Goal: Task Accomplishment & Management: Manage account settings

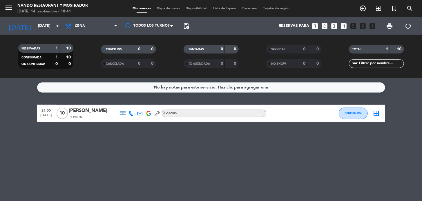
click at [50, 26] on input "[DATE]" at bounding box center [60, 26] width 51 height 10
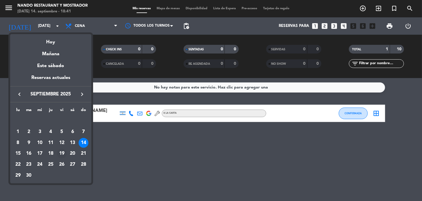
click at [66, 156] on div "19" at bounding box center [62, 154] width 10 height 10
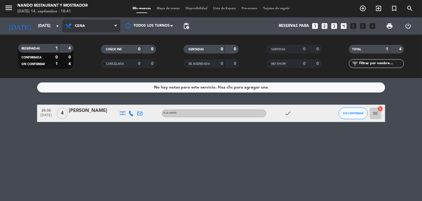
click at [95, 24] on span "Cena" at bounding box center [91, 26] width 58 height 13
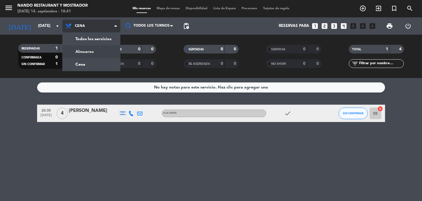
click at [98, 48] on div "menu Nando Restaurant y Mostrador [DATE] 14. septiembre - 18:41 Mis reservas Ma…" at bounding box center [211, 39] width 422 height 78
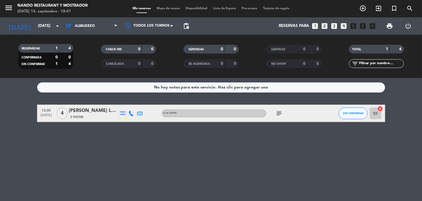
click at [190, 27] on span "pending_actions" at bounding box center [186, 26] width 12 height 12
click at [186, 27] on span "pending_actions" at bounding box center [186, 26] width 7 height 7
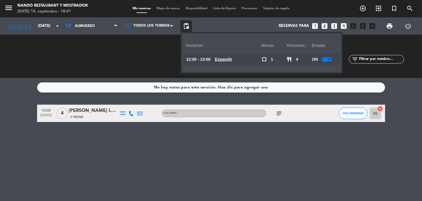
click at [323, 60] on div at bounding box center [327, 59] width 10 height 4
click at [348, 117] on button "SIN CONFIRMAR" at bounding box center [353, 114] width 29 height 12
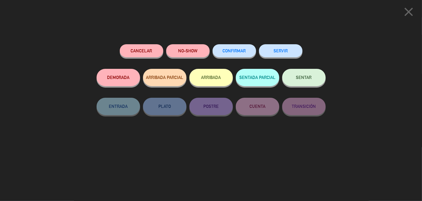
click at [236, 50] on span "CONFIRMAR" at bounding box center [234, 50] width 23 height 5
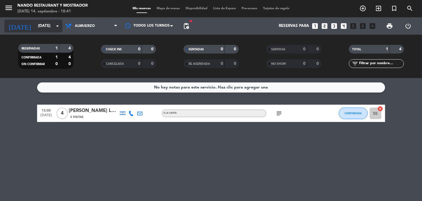
click at [57, 25] on icon "arrow_drop_down" at bounding box center [57, 26] width 7 height 7
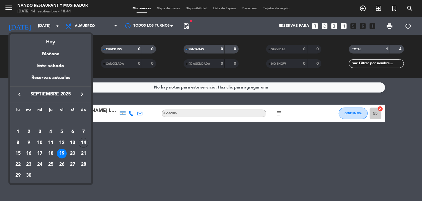
click at [62, 25] on div at bounding box center [211, 100] width 422 height 201
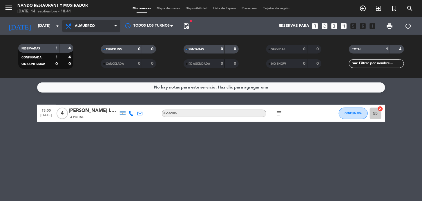
click at [90, 24] on span "Almuerzo" at bounding box center [85, 26] width 20 height 4
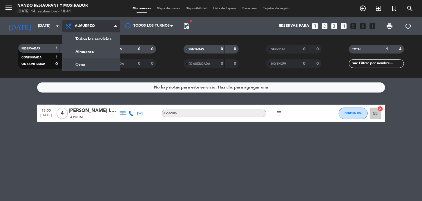
click at [101, 64] on div "menu Nando Restaurant y Mostrador [DATE] 14. septiembre - 18:41 Mis reservas Ma…" at bounding box center [211, 39] width 422 height 78
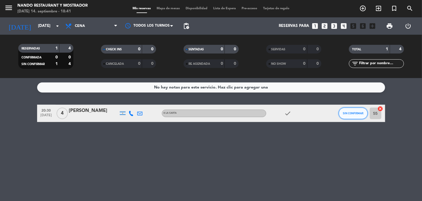
click at [359, 116] on button "SIN CONFIRMAR" at bounding box center [353, 114] width 29 height 12
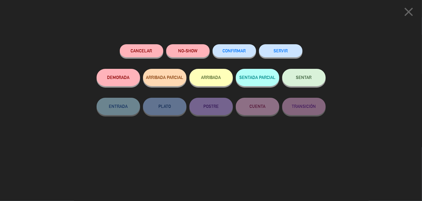
click at [226, 56] on button "CONFIRMAR" at bounding box center [233, 50] width 43 height 13
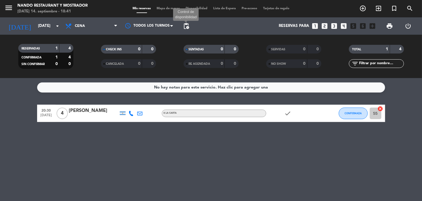
click at [186, 26] on span "pending_actions" at bounding box center [186, 26] width 7 height 7
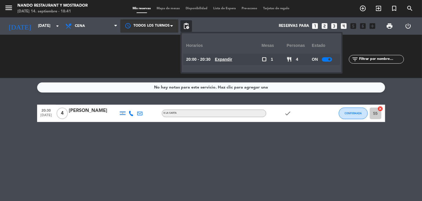
click at [173, 27] on span at bounding box center [173, 26] width 6 height 6
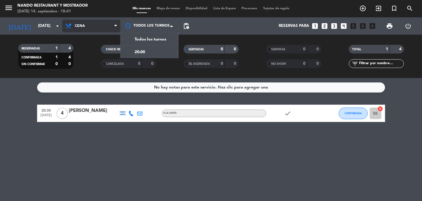
click at [113, 26] on span "Cena" at bounding box center [91, 26] width 58 height 13
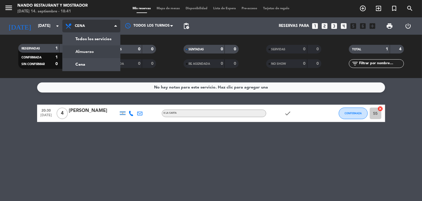
click at [107, 48] on div "menu Nando Restaurant y Mostrador [DATE] 14. septiembre - 18:41 Mis reservas Ma…" at bounding box center [211, 39] width 422 height 78
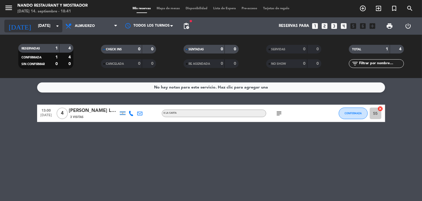
click at [35, 22] on input "[DATE]" at bounding box center [60, 26] width 51 height 10
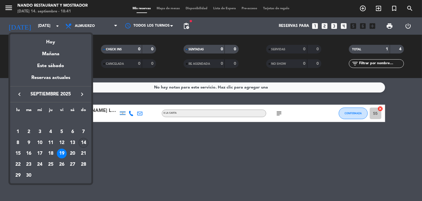
click at [86, 141] on div "14" at bounding box center [84, 143] width 10 height 10
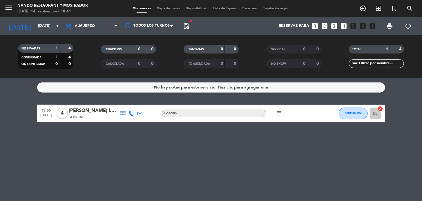
type input "[DATE]"
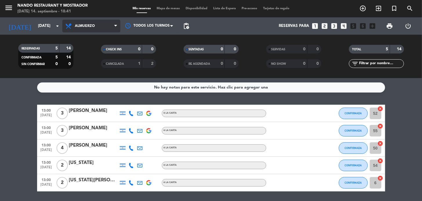
click at [101, 21] on span "Almuerzo" at bounding box center [91, 26] width 58 height 13
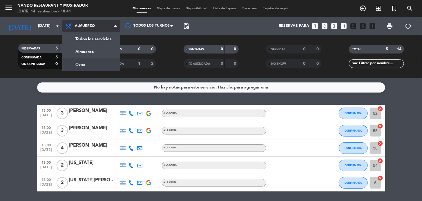
click at [99, 66] on div "menu Nando Restaurant y Mostrador [DATE] 14. septiembre - 18:41 Mis reservas Ma…" at bounding box center [211, 39] width 422 height 78
